Goal: Check status: Check status

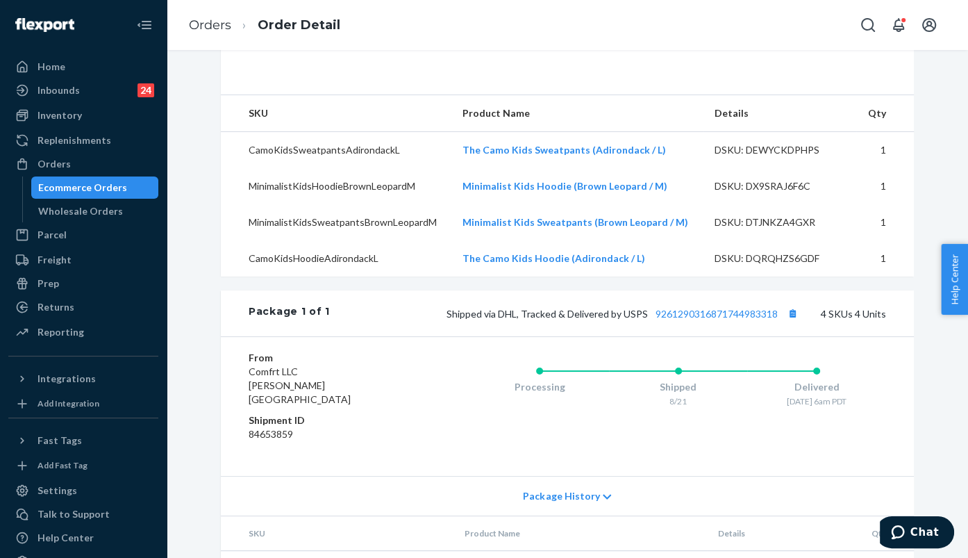
scroll to position [154, 0]
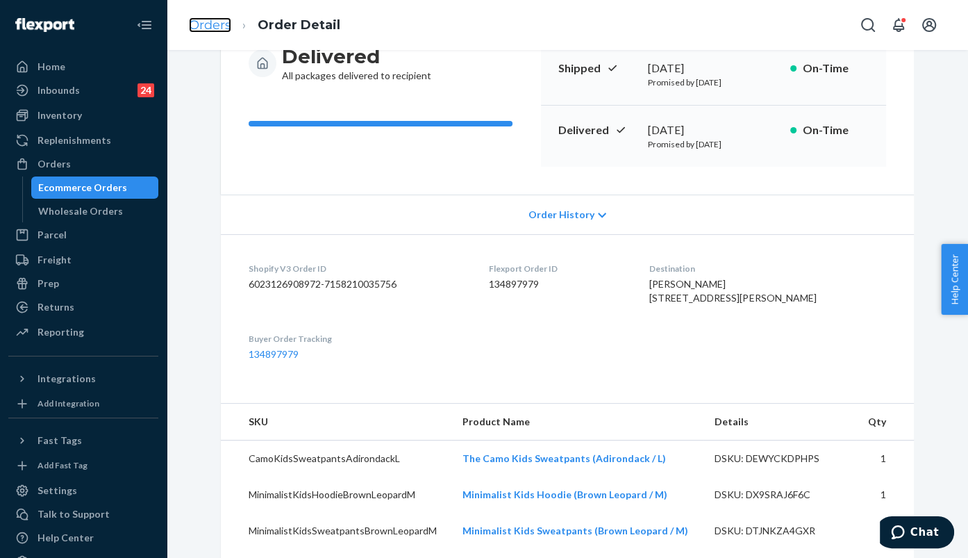
click at [196, 18] on link "Orders" at bounding box center [210, 24] width 42 height 15
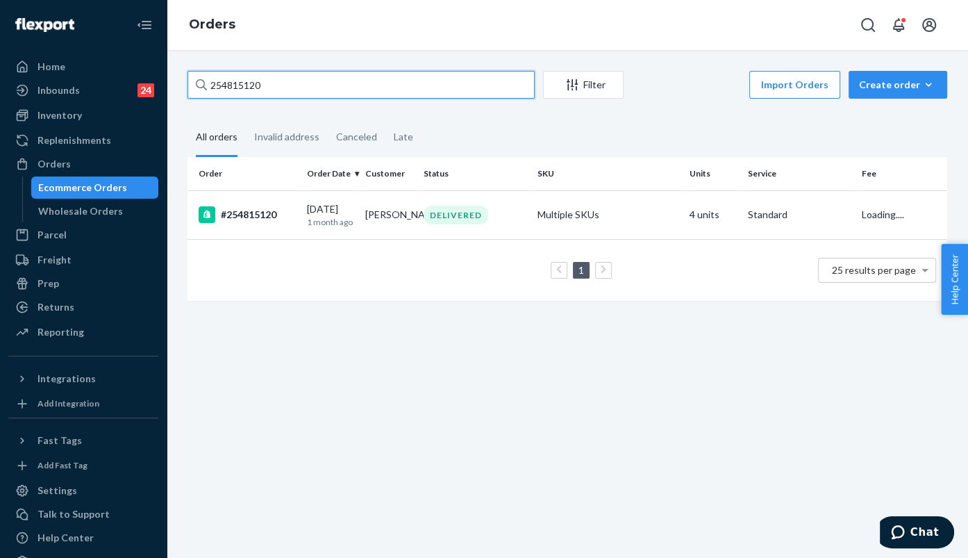
drag, startPoint x: 283, startPoint y: 82, endPoint x: 186, endPoint y: 81, distance: 97.2
click at [186, 81] on div "254815120 Filter Import Orders Create order Ecommerce order Removal order All o…" at bounding box center [567, 193] width 780 height 244
paste input "5198398"
type input "255198398"
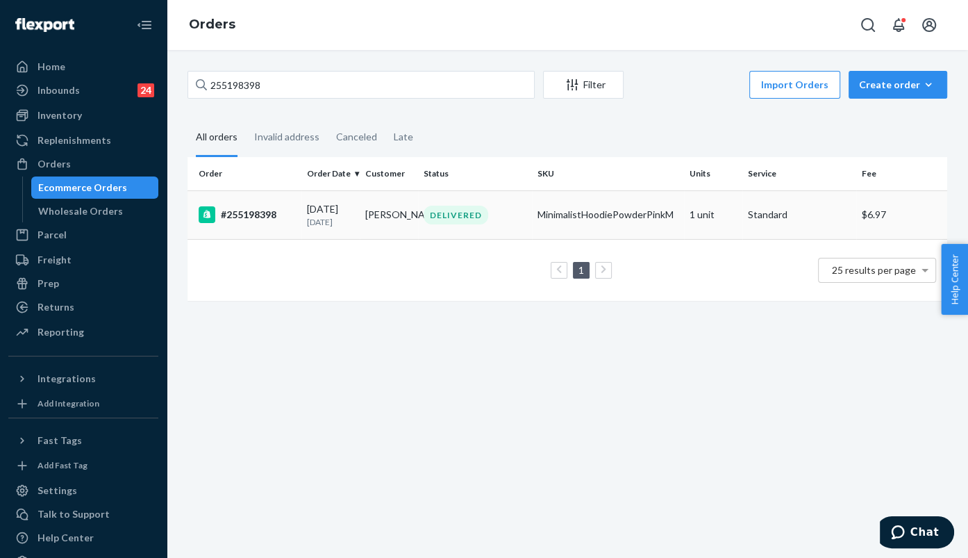
click at [290, 218] on div "#255198398" at bounding box center [247, 214] width 97 height 17
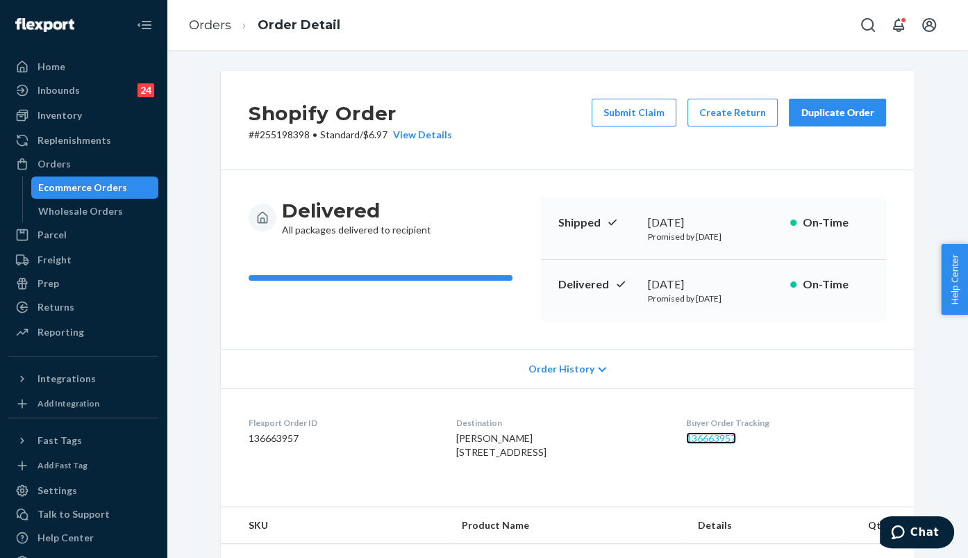
click at [712, 434] on link "136663957" at bounding box center [711, 438] width 50 height 12
drag, startPoint x: 445, startPoint y: 451, endPoint x: 527, endPoint y: 468, distance: 83.8
click at [527, 468] on dl "Flexport Order ID 136663957 Destination [PERSON_NAME] [STREET_ADDRESS] US Buyer…" at bounding box center [567, 440] width 693 height 104
copy span "[STREET_ADDRESS]"
